Goal: Task Accomplishment & Management: Manage account settings

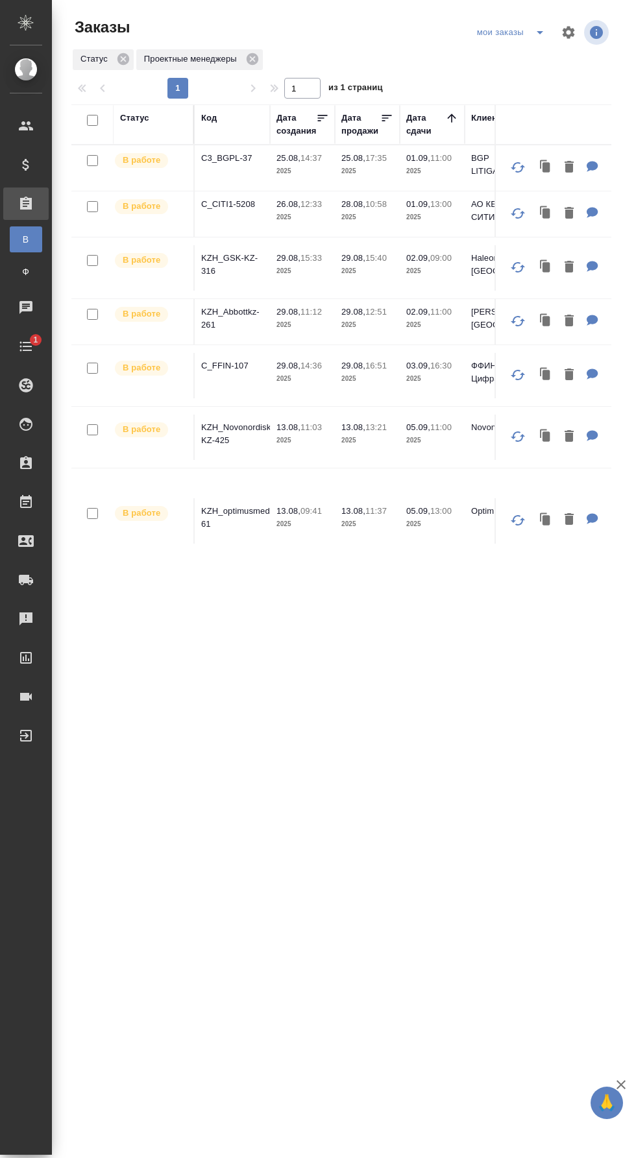
click at [540, 32] on icon "split button" at bounding box center [540, 32] width 6 height 3
click at [528, 64] on li "заказы команды" at bounding box center [512, 58] width 91 height 21
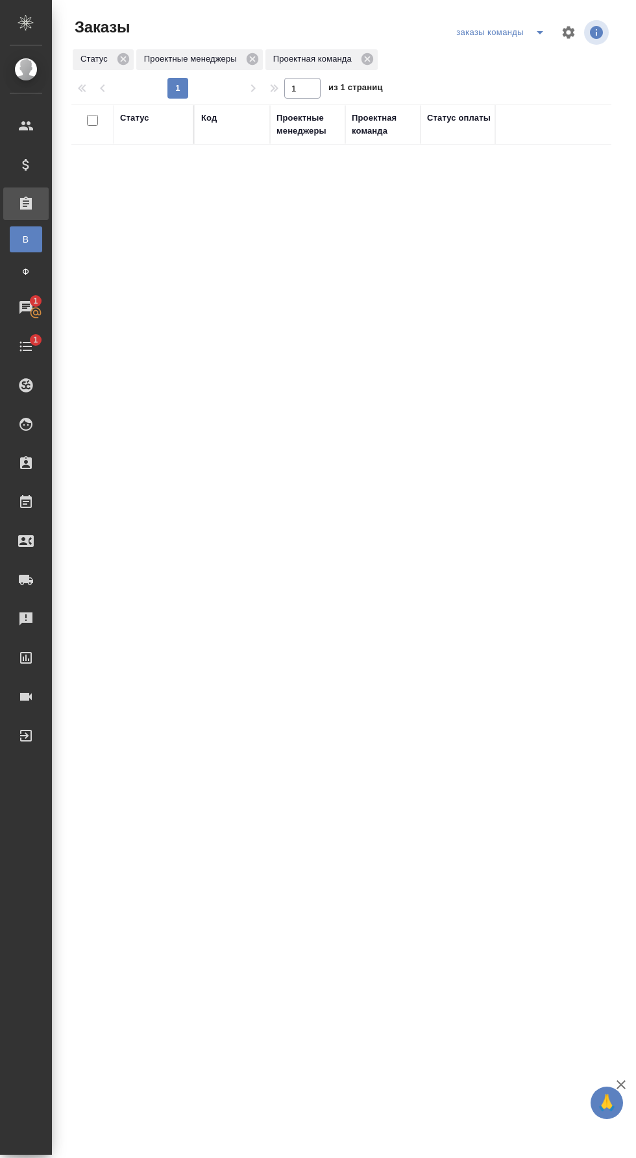
click at [26, 307] on div "Чаты" at bounding box center [10, 307] width 32 height 19
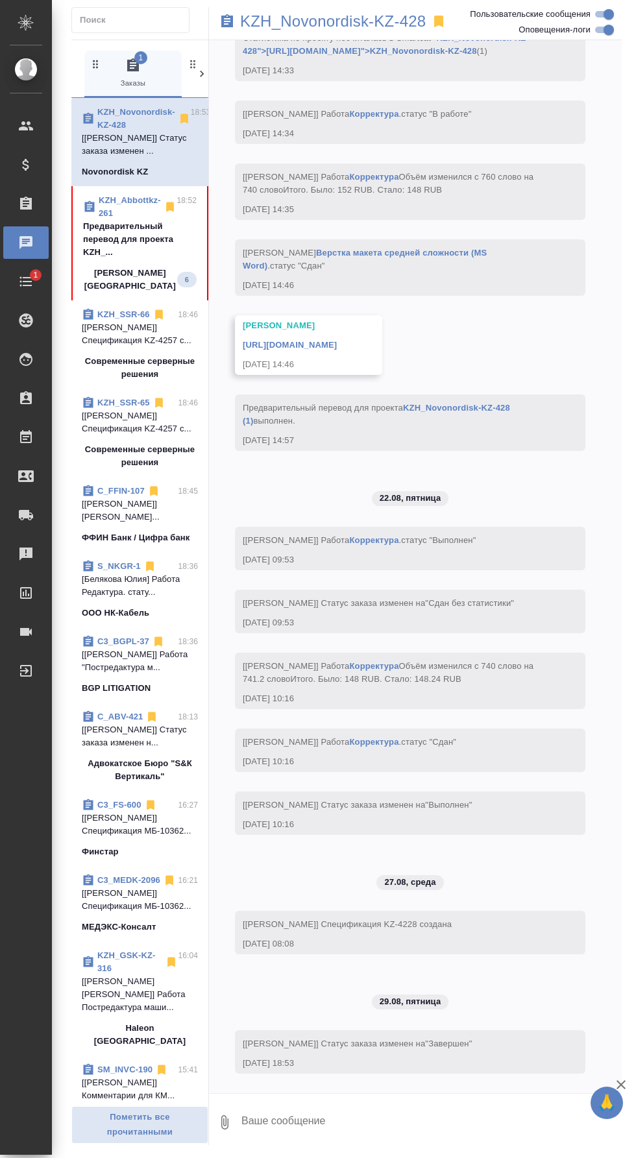
scroll to position [3457, 0]
click at [139, 246] on span "KZH_Abbottkz-261 18:52 Предварительный перевод для проекта KZH_... Abbott Kazak…" at bounding box center [140, 243] width 114 height 99
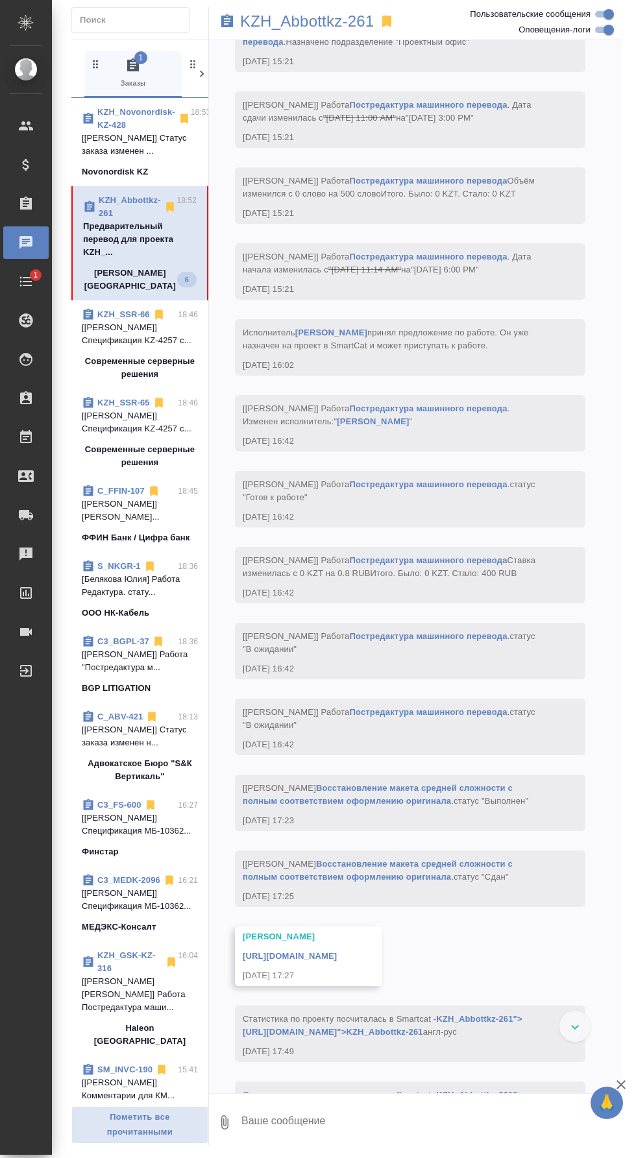
scroll to position [4593, 0]
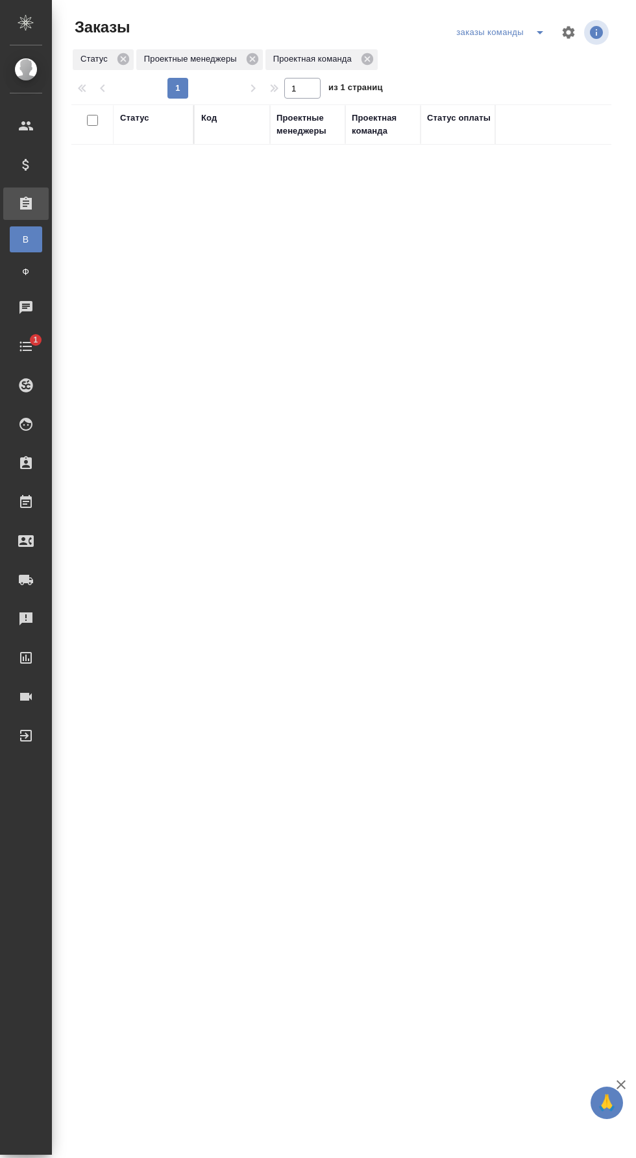
click at [534, 32] on icon "split button" at bounding box center [540, 33] width 16 height 16
click at [529, 60] on li "мои заказы" at bounding box center [501, 58] width 104 height 21
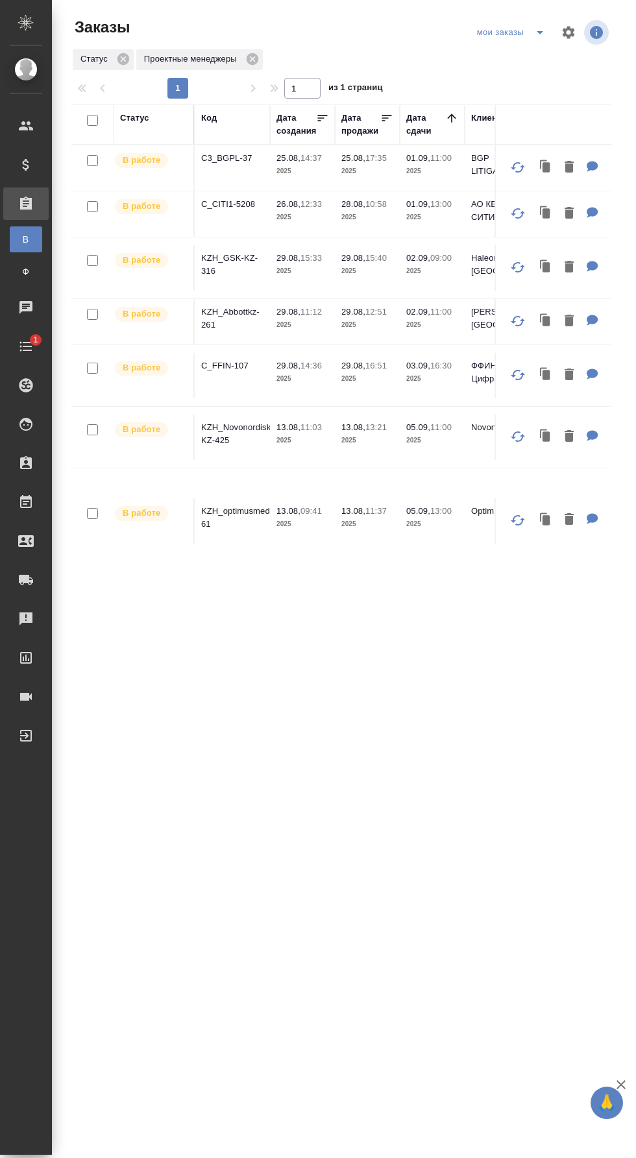
scroll to position [53, 0]
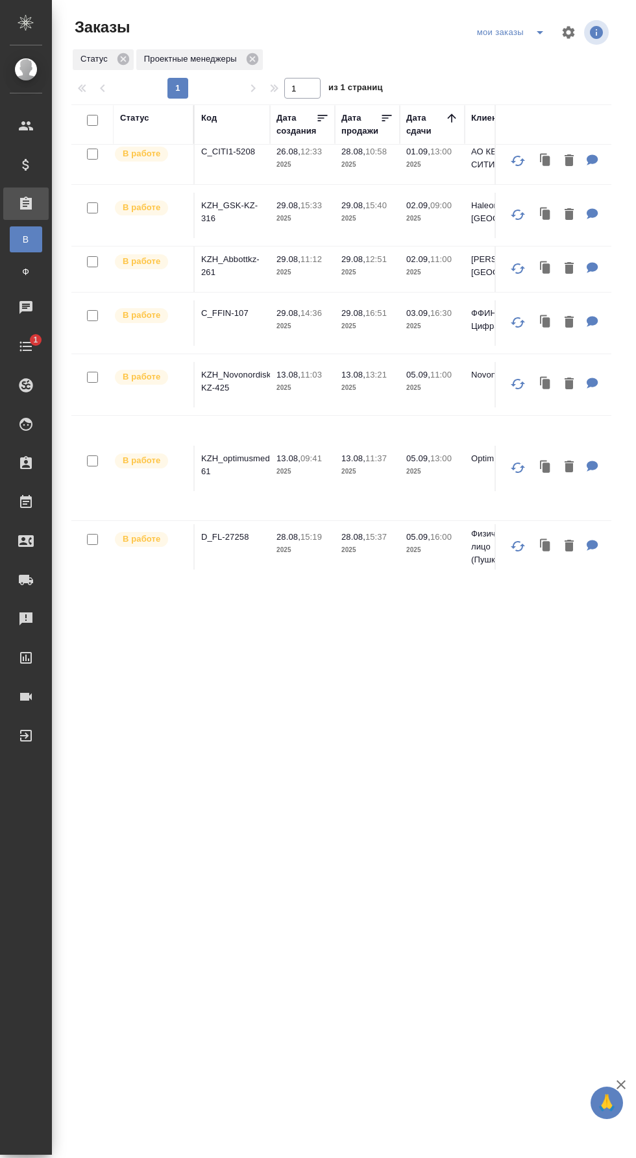
click at [232, 308] on p "C_FFIN-107" at bounding box center [232, 313] width 62 height 13
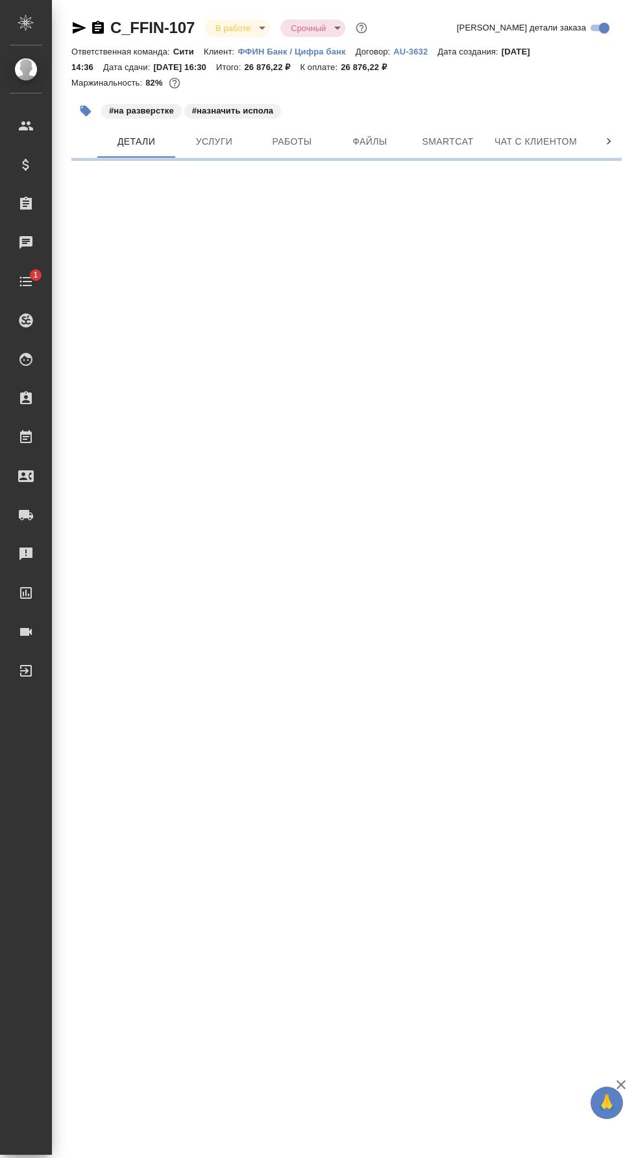
select select "RU"
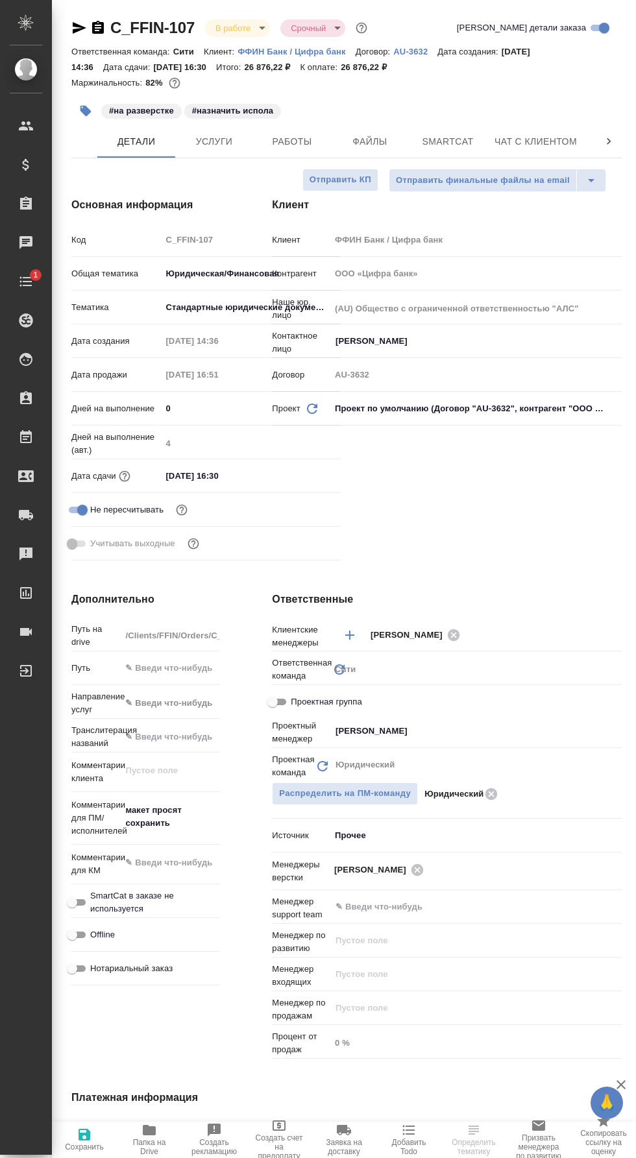
type textarea "x"
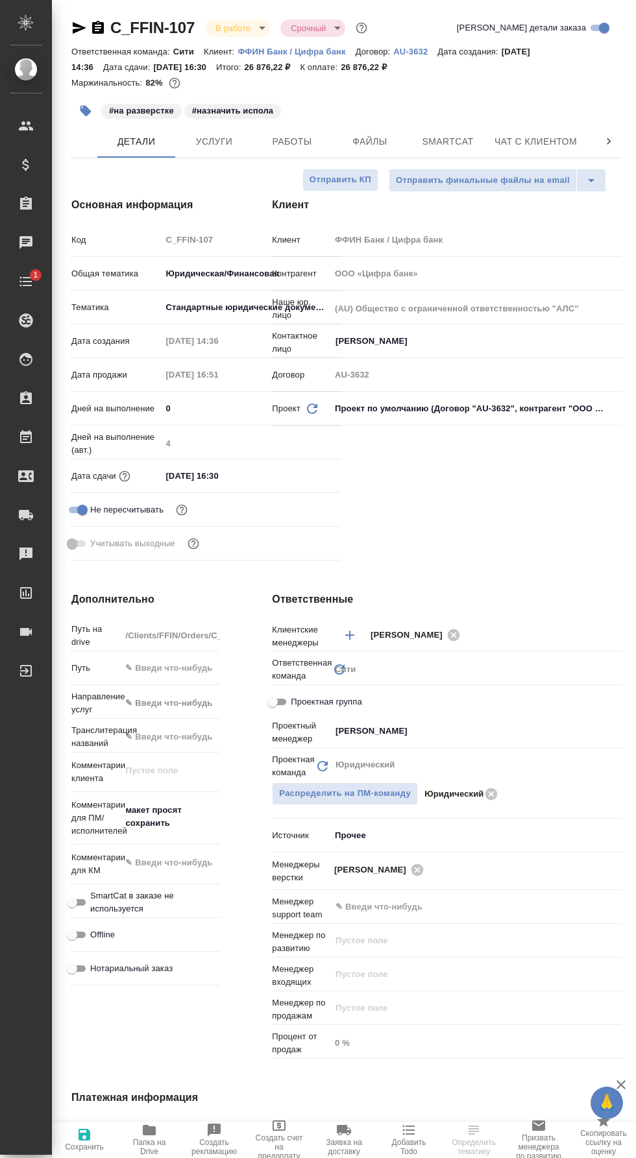
type textarea "x"
click at [309, 140] on span "Работы" at bounding box center [292, 142] width 62 height 16
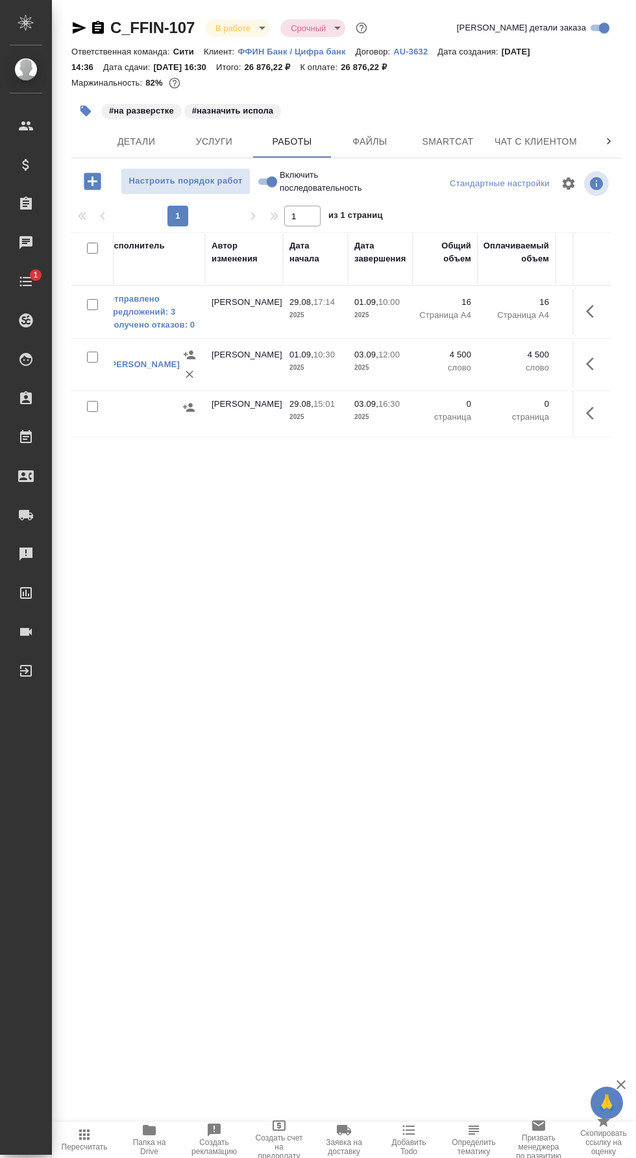
scroll to position [0, 65]
click at [560, 141] on icon "button" at bounding box center [568, 142] width 16 height 16
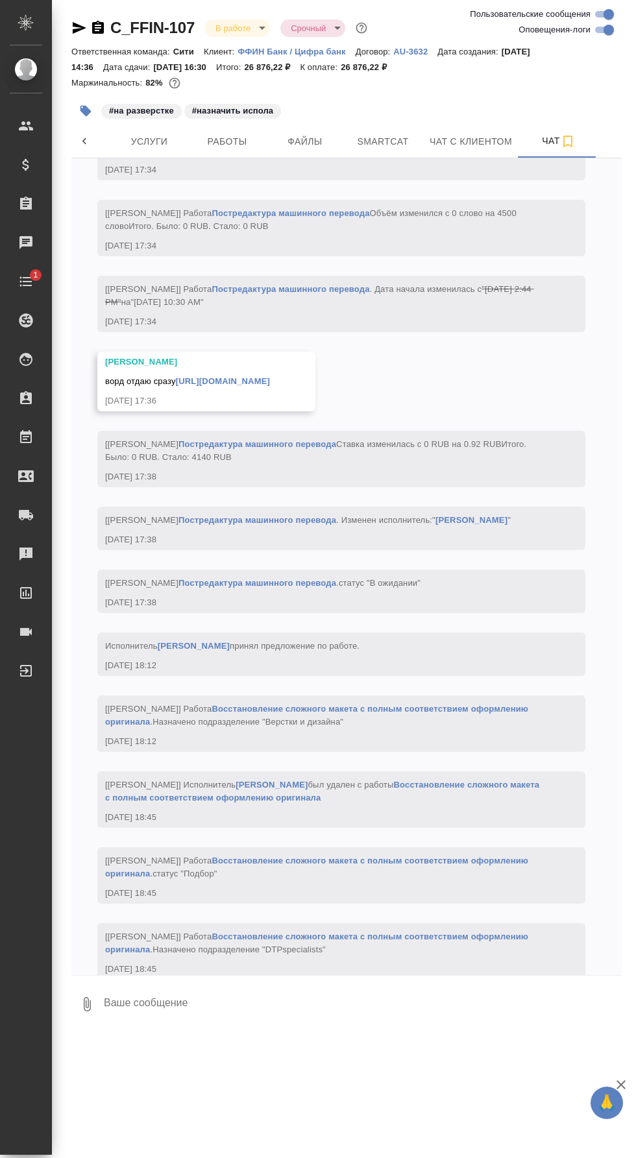
scroll to position [4410, 0]
